Goal: Contribute content: Contribute content

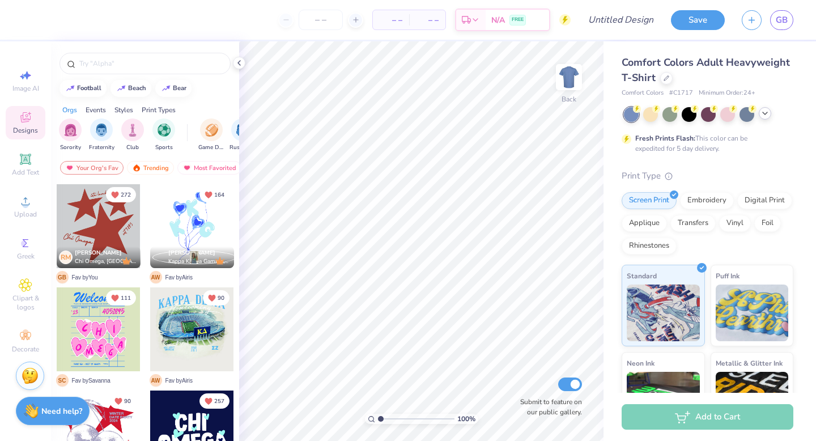
click at [767, 111] on icon at bounding box center [765, 113] width 9 height 9
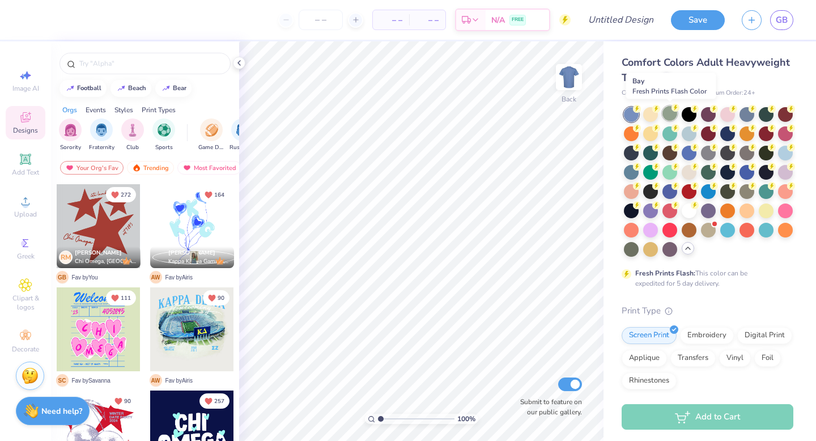
click at [671, 116] on div at bounding box center [670, 113] width 15 height 15
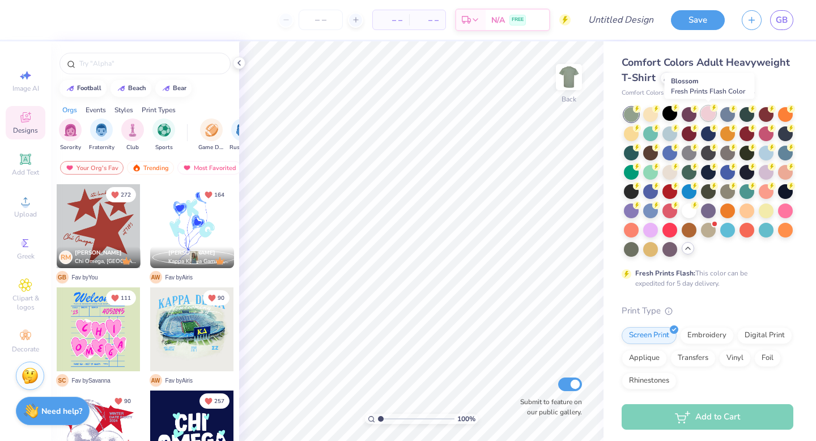
click at [707, 118] on div at bounding box center [708, 113] width 15 height 15
click at [670, 131] on div at bounding box center [670, 132] width 15 height 15
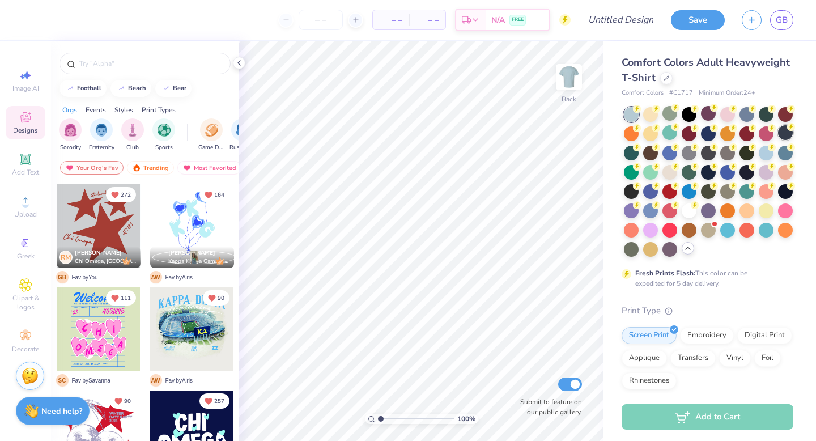
click at [787, 129] on icon at bounding box center [791, 127] width 8 height 8
click at [782, 18] on span "GB" at bounding box center [782, 20] width 12 height 13
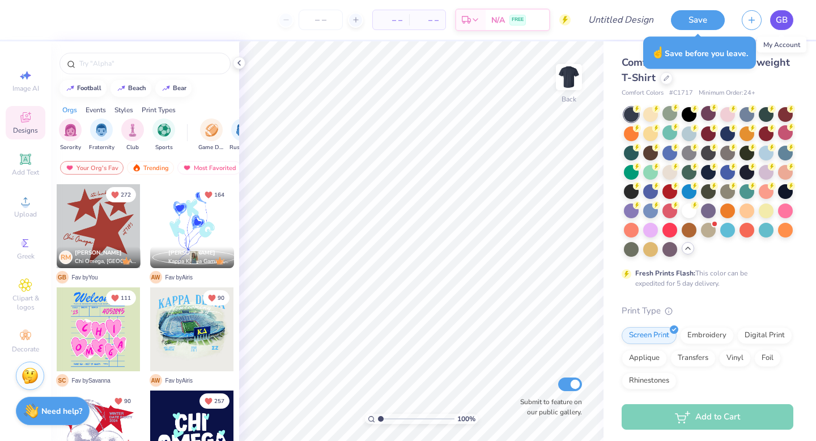
click at [777, 23] on span "GB" at bounding box center [782, 20] width 12 height 13
click at [21, 125] on div "Designs" at bounding box center [26, 122] width 40 height 33
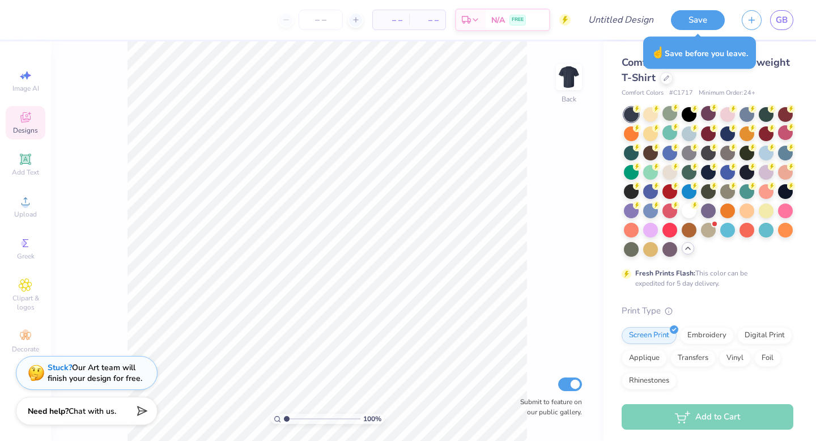
click at [21, 125] on div "Designs" at bounding box center [26, 122] width 40 height 33
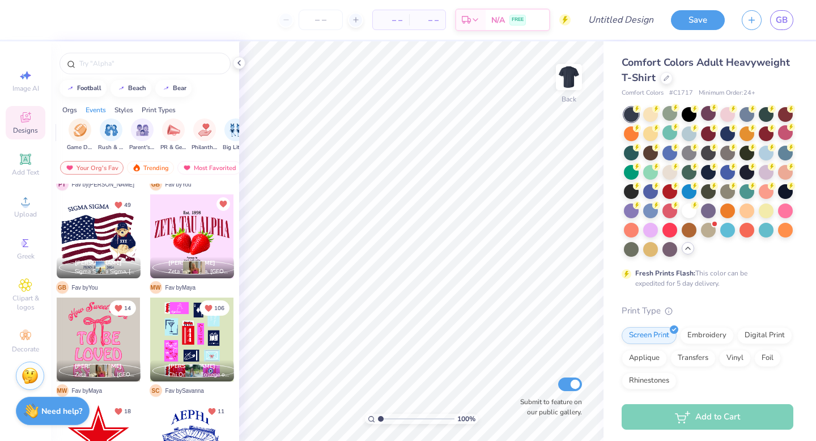
scroll to position [0, 151]
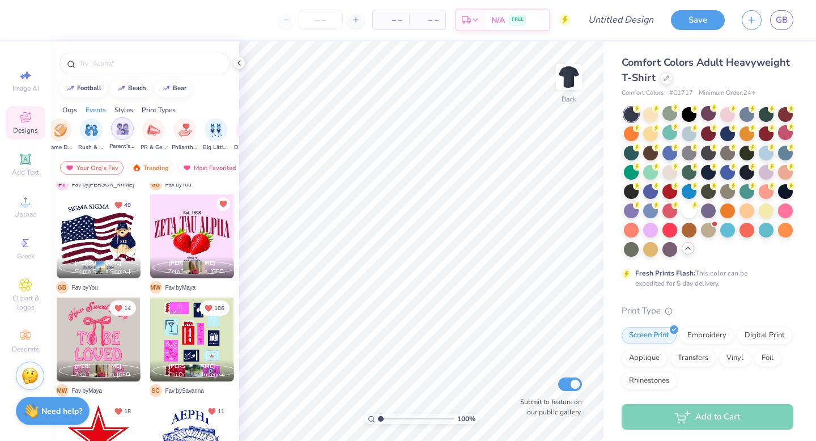
click at [125, 135] on img "filter for Parent's Weekend" at bounding box center [122, 128] width 13 height 13
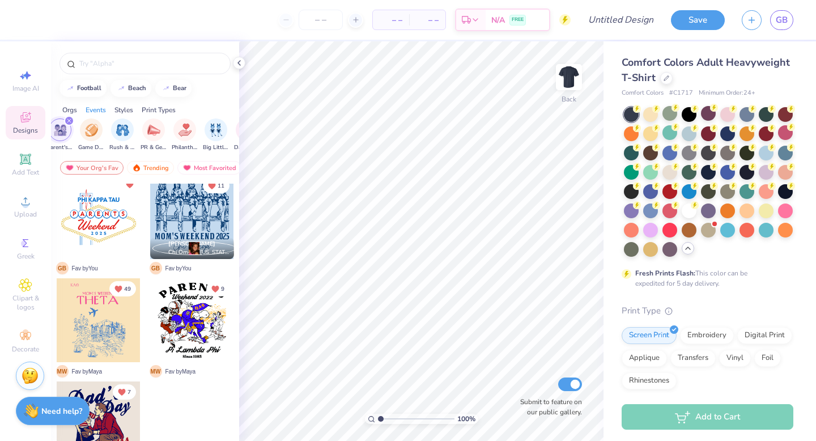
scroll to position [216, 0]
click at [151, 167] on div "Trending" at bounding box center [150, 168] width 47 height 14
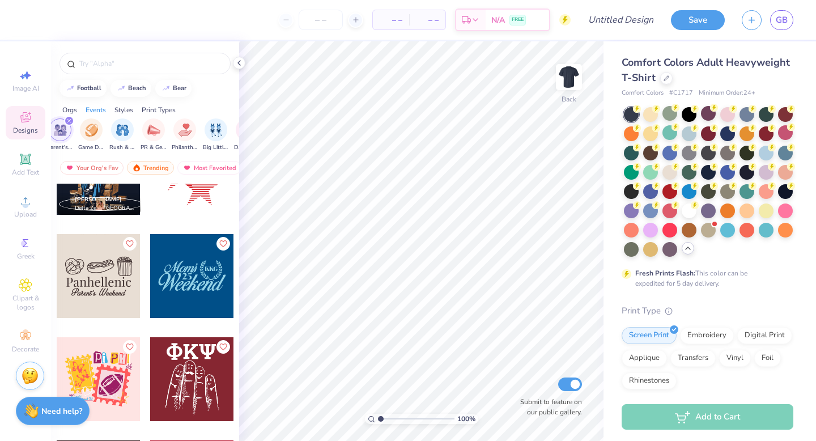
scroll to position [4316, 0]
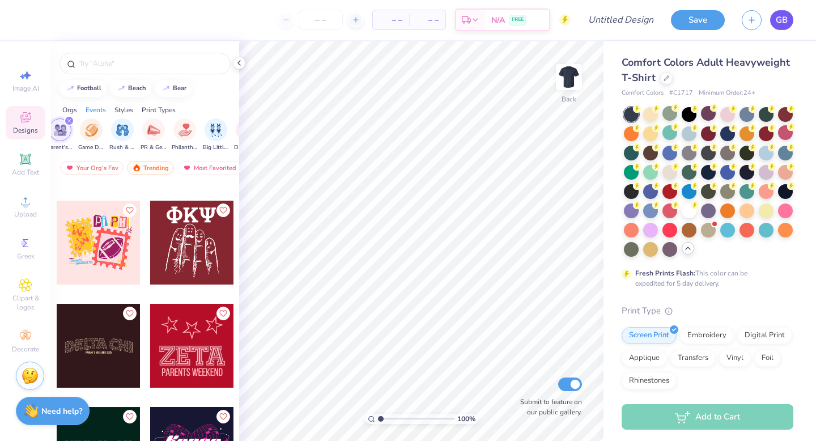
click at [788, 26] on link "GB" at bounding box center [781, 20] width 23 height 20
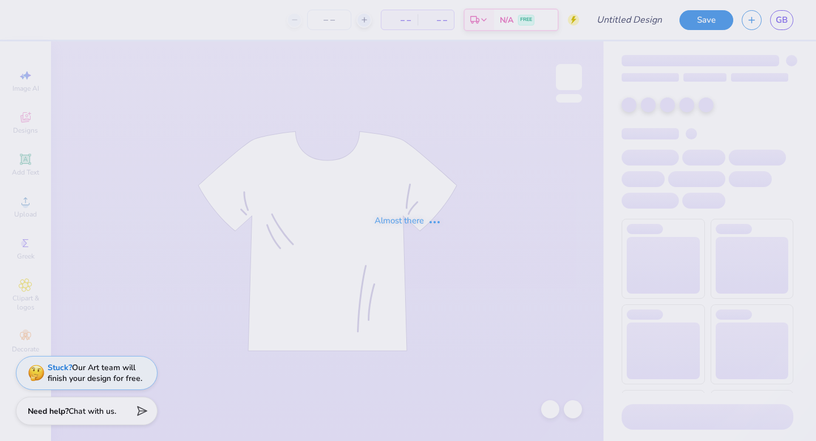
type input "parents wknd tee!"
type input "24"
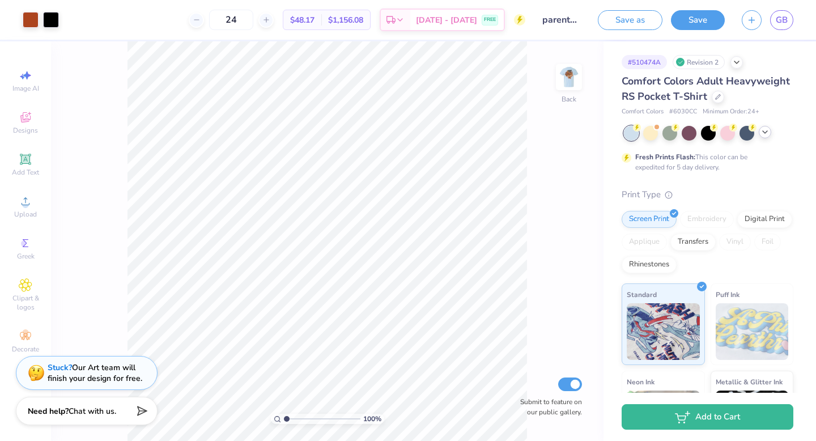
click at [769, 135] on icon at bounding box center [765, 132] width 9 height 9
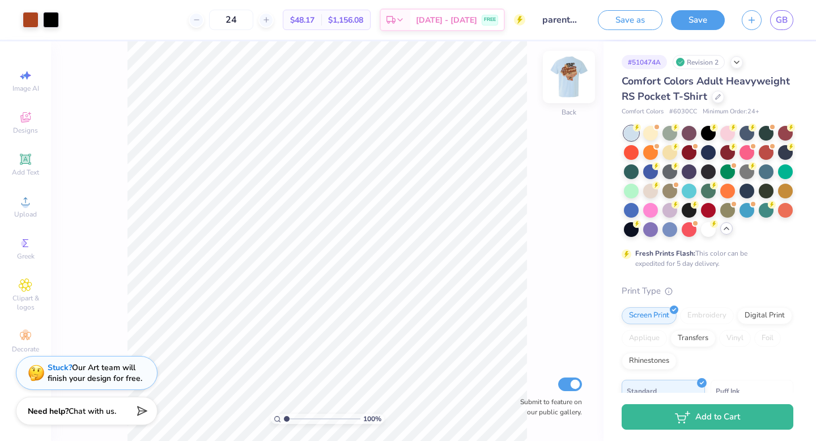
click at [570, 75] on img at bounding box center [568, 76] width 45 height 45
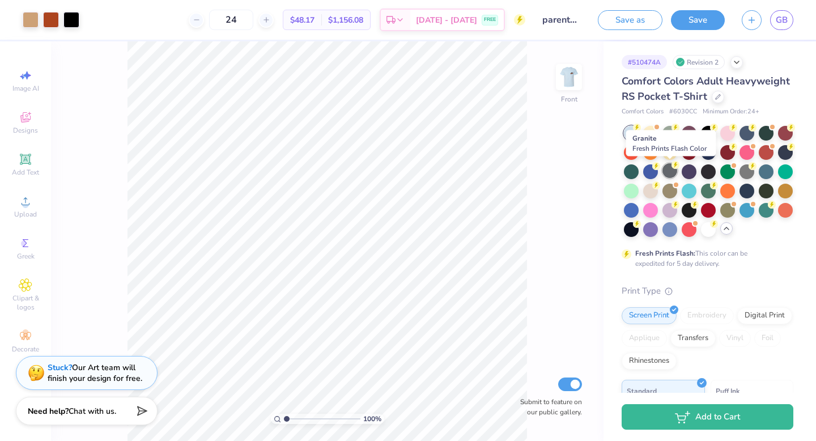
click at [669, 169] on div at bounding box center [670, 170] width 15 height 15
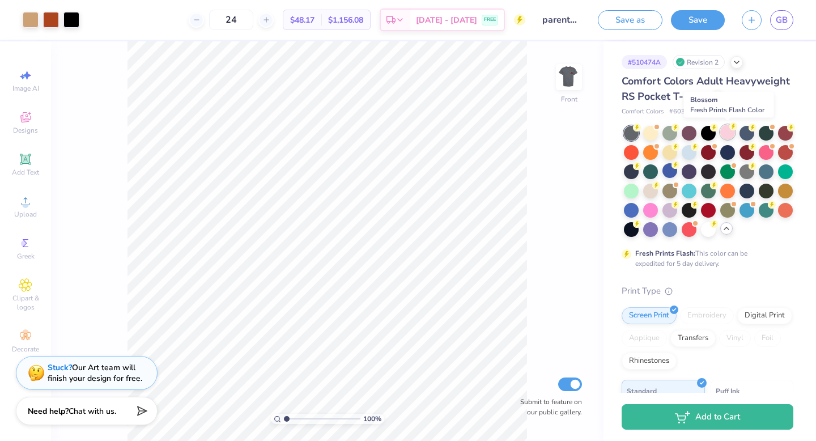
click at [726, 137] on div at bounding box center [727, 132] width 15 height 15
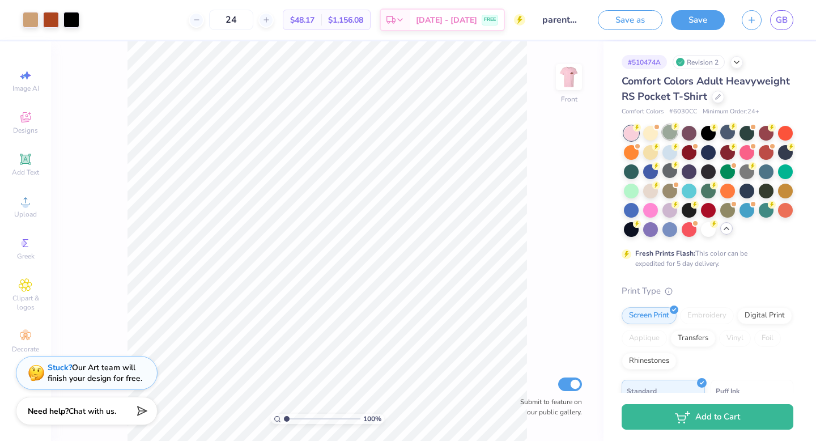
click at [667, 134] on div at bounding box center [670, 132] width 15 height 15
click at [709, 228] on div at bounding box center [708, 228] width 15 height 15
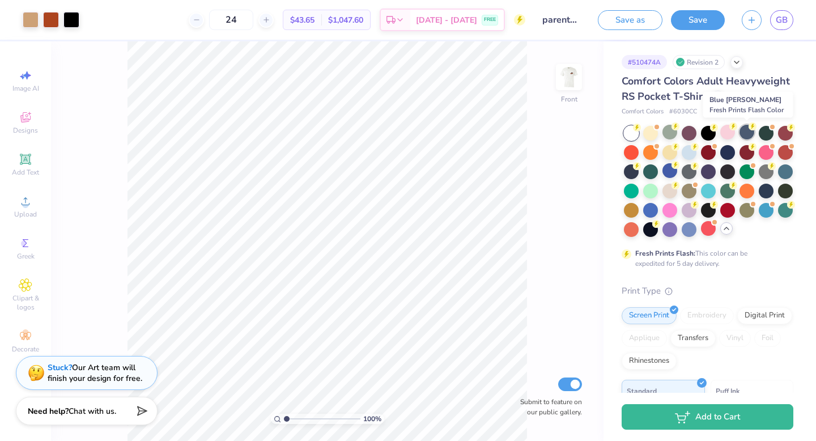
click at [747, 137] on div at bounding box center [747, 132] width 15 height 15
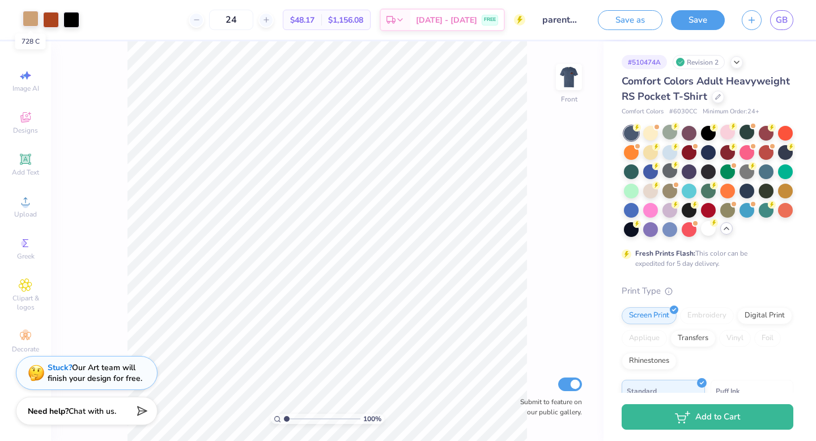
click at [31, 19] on div at bounding box center [31, 19] width 16 height 16
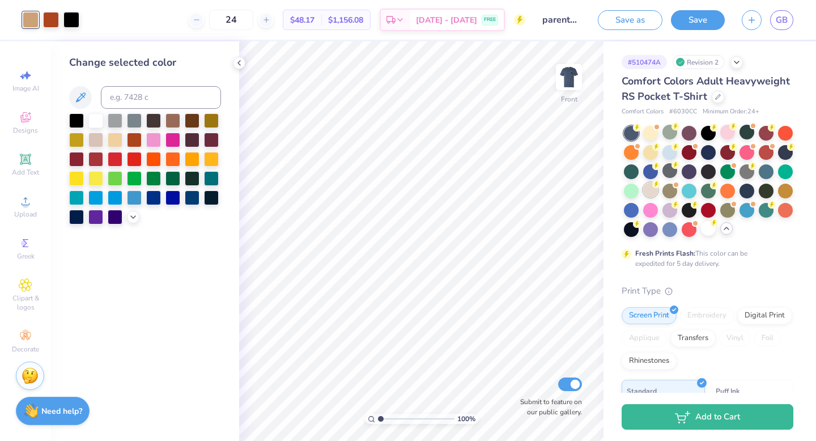
click at [646, 196] on div at bounding box center [650, 190] width 15 height 15
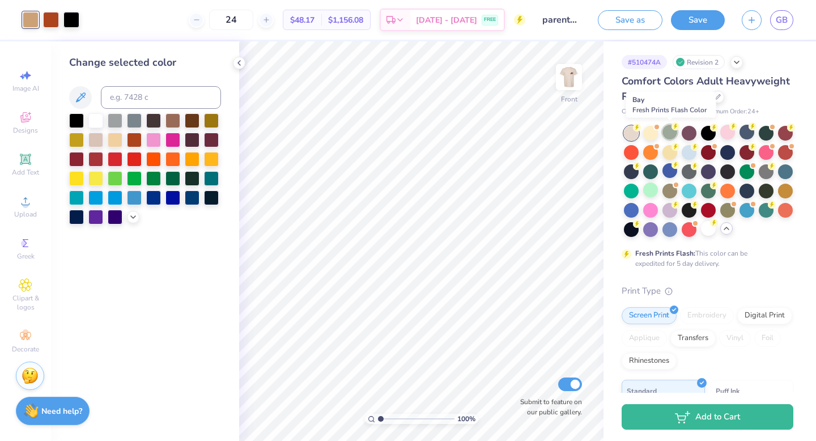
click at [672, 129] on icon at bounding box center [676, 126] width 8 height 8
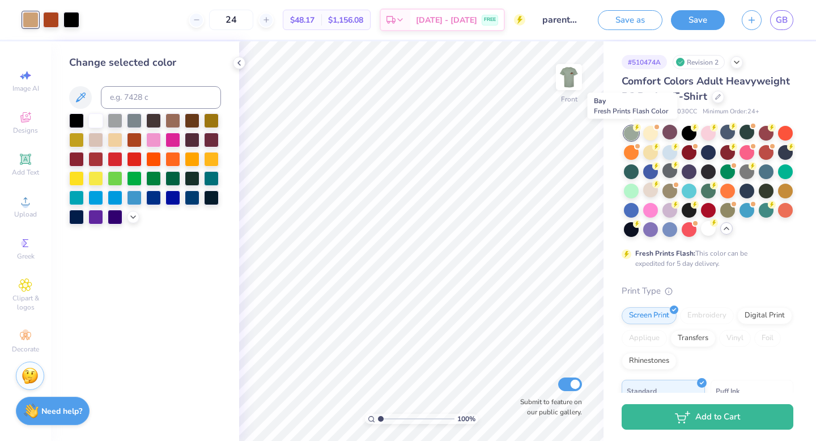
click at [630, 132] on div at bounding box center [631, 133] width 15 height 15
click at [659, 136] on div at bounding box center [708, 181] width 169 height 111
click at [653, 155] on div at bounding box center [650, 151] width 15 height 15
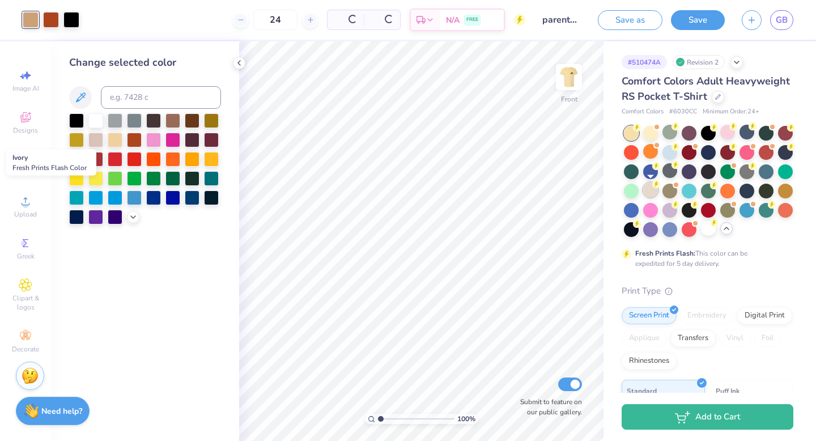
click at [650, 189] on div at bounding box center [650, 190] width 15 height 15
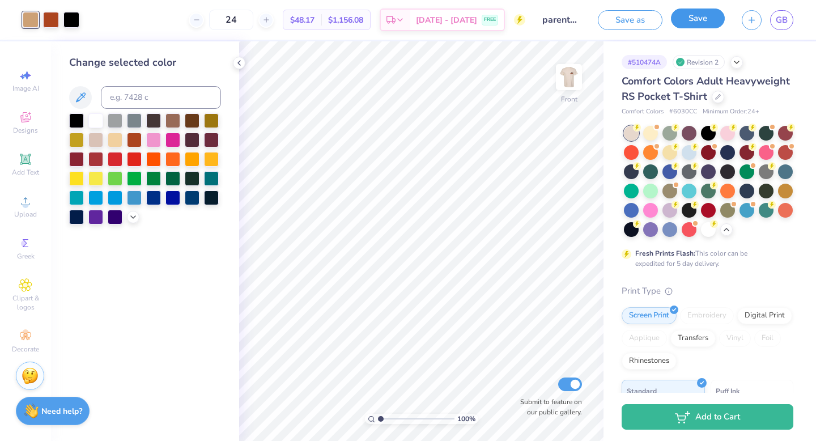
click at [699, 20] on button "Save" at bounding box center [698, 19] width 54 height 20
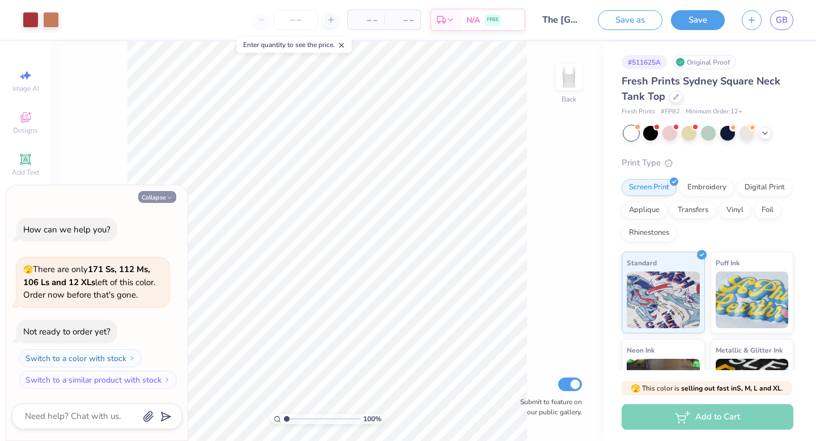
click at [156, 195] on button "Collapse" at bounding box center [157, 197] width 38 height 12
type textarea "x"
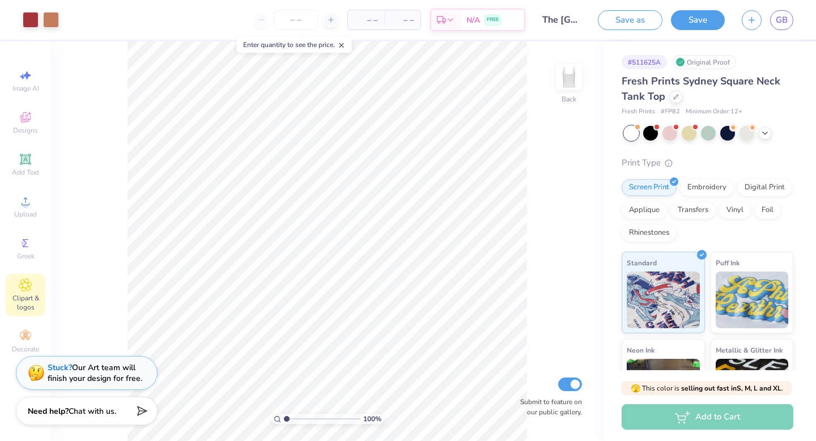
click at [31, 292] on div "Clipart & logos" at bounding box center [26, 295] width 40 height 43
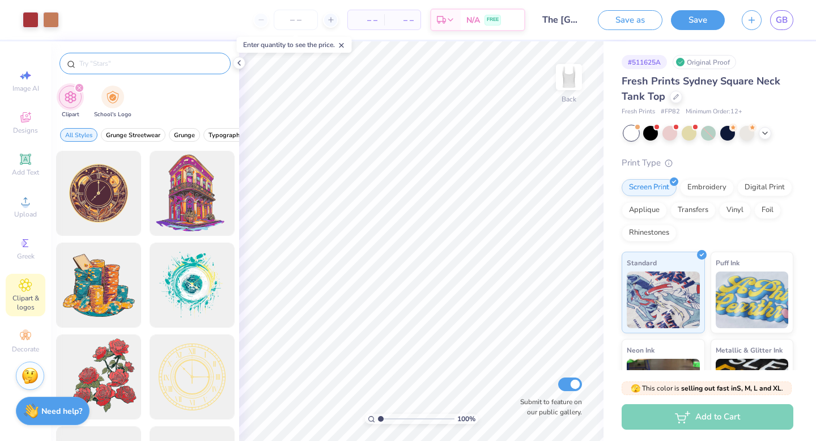
click at [148, 61] on input "text" at bounding box center [150, 63] width 145 height 11
type input "crown"
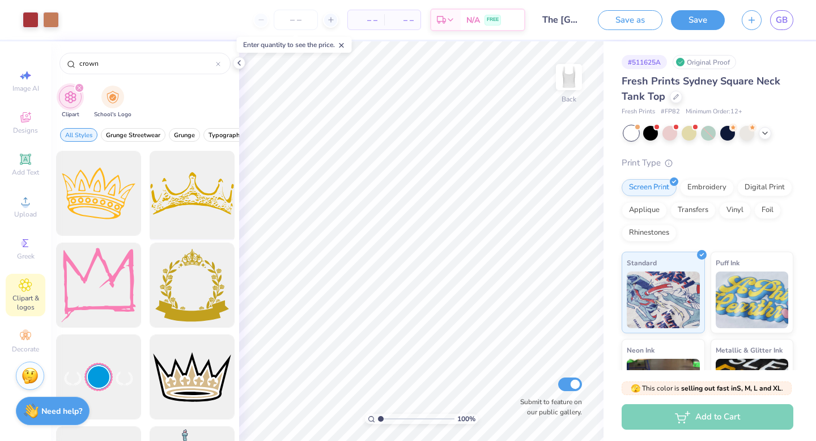
click at [195, 197] on div at bounding box center [192, 194] width 94 height 94
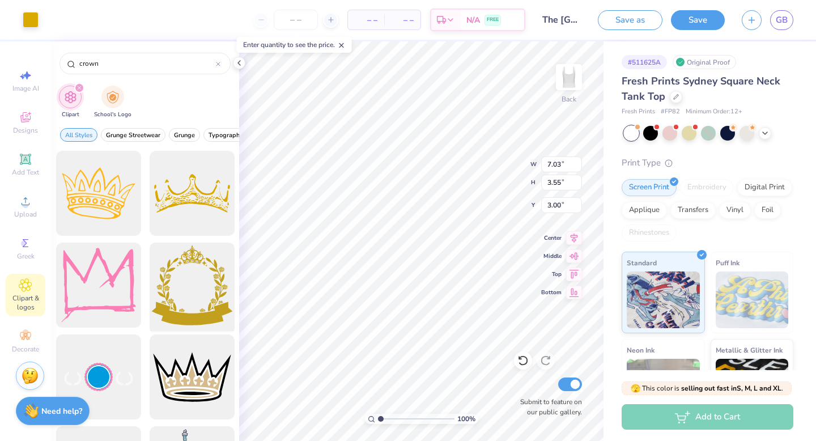
type input "6.00"
type input "4.92"
type input "1.00"
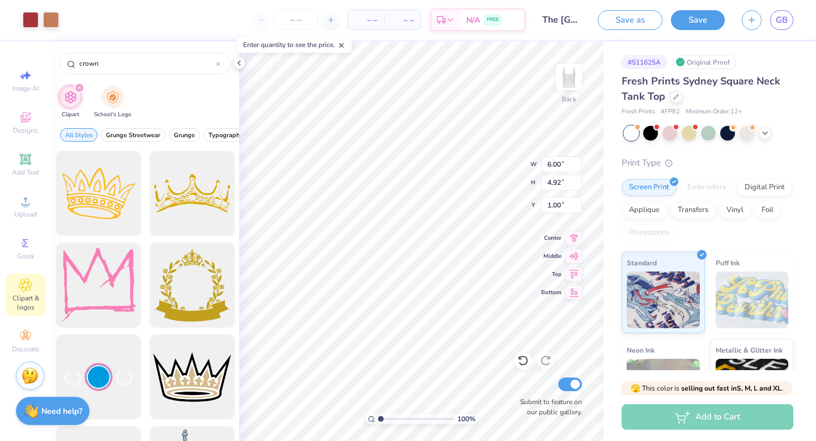
click at [499, 172] on div "100 % Back W 6.00 6.00 " H 4.92 4.92 " Y 1.00 1.00 " Center Middle Top Bottom S…" at bounding box center [421, 241] width 364 height 400
